Goal: Entertainment & Leisure: Consume media (video, audio)

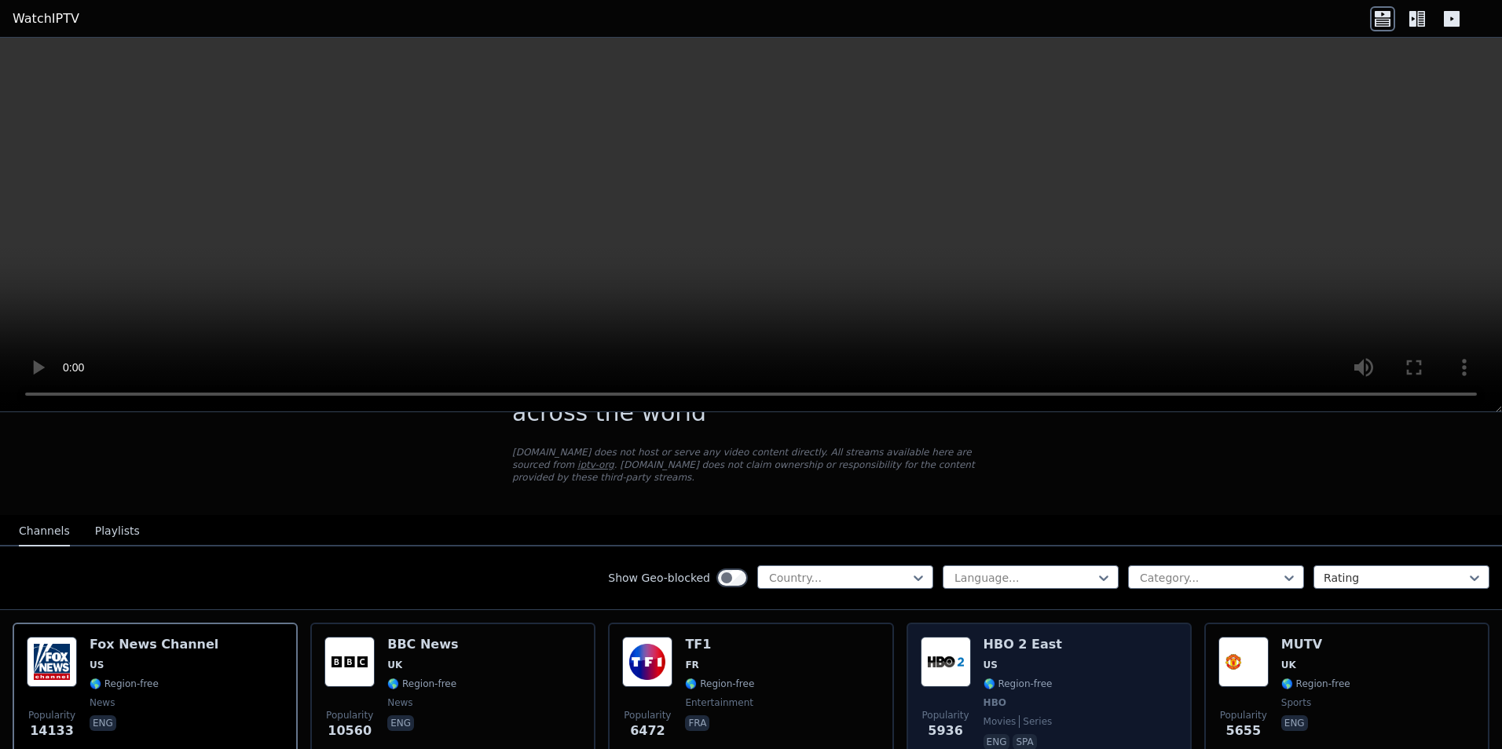
scroll to position [79, 0]
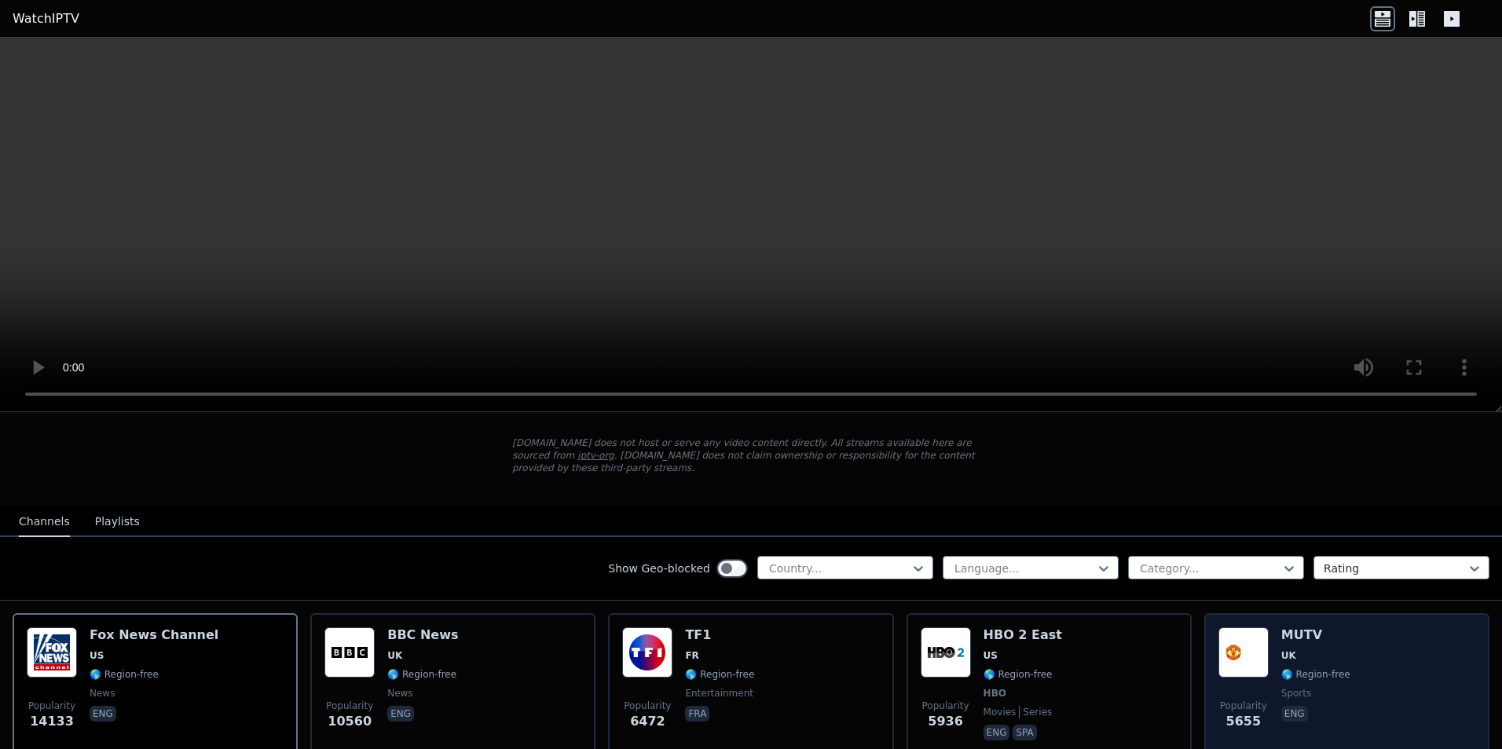
click at [1281, 650] on span "UK" at bounding box center [1288, 656] width 15 height 13
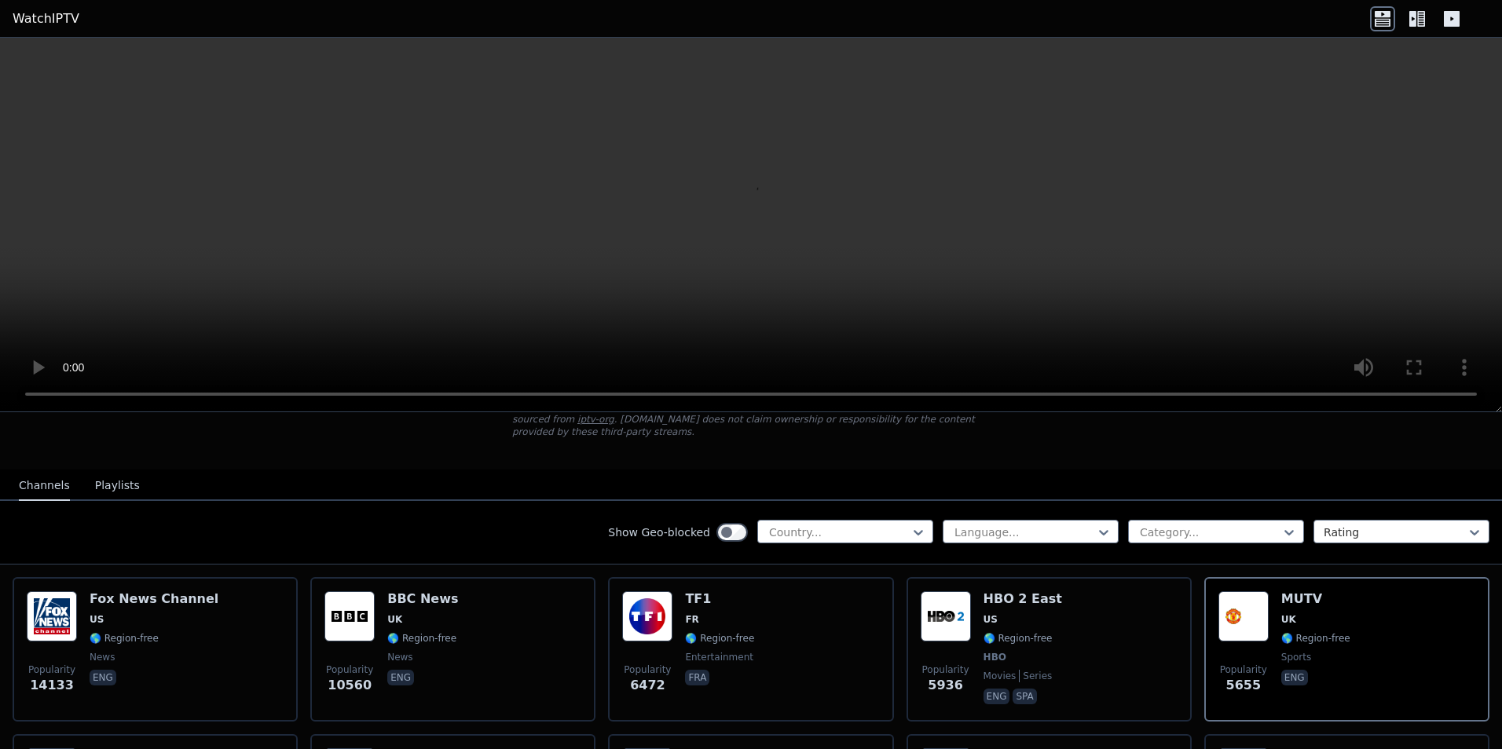
scroll to position [157, 0]
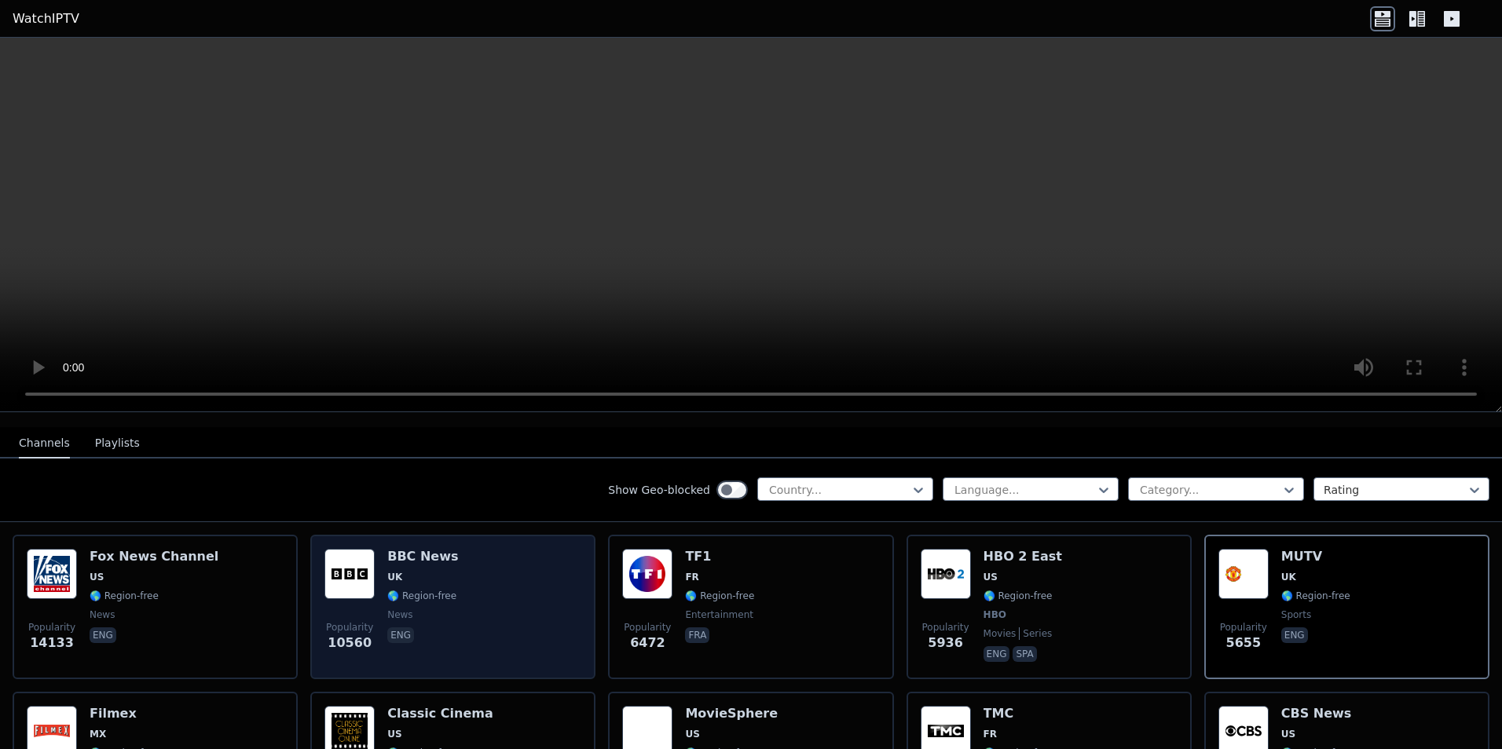
click at [472, 578] on div "Popularity 10560 BBC News UK 🌎 Region-free news eng" at bounding box center [452, 607] width 257 height 116
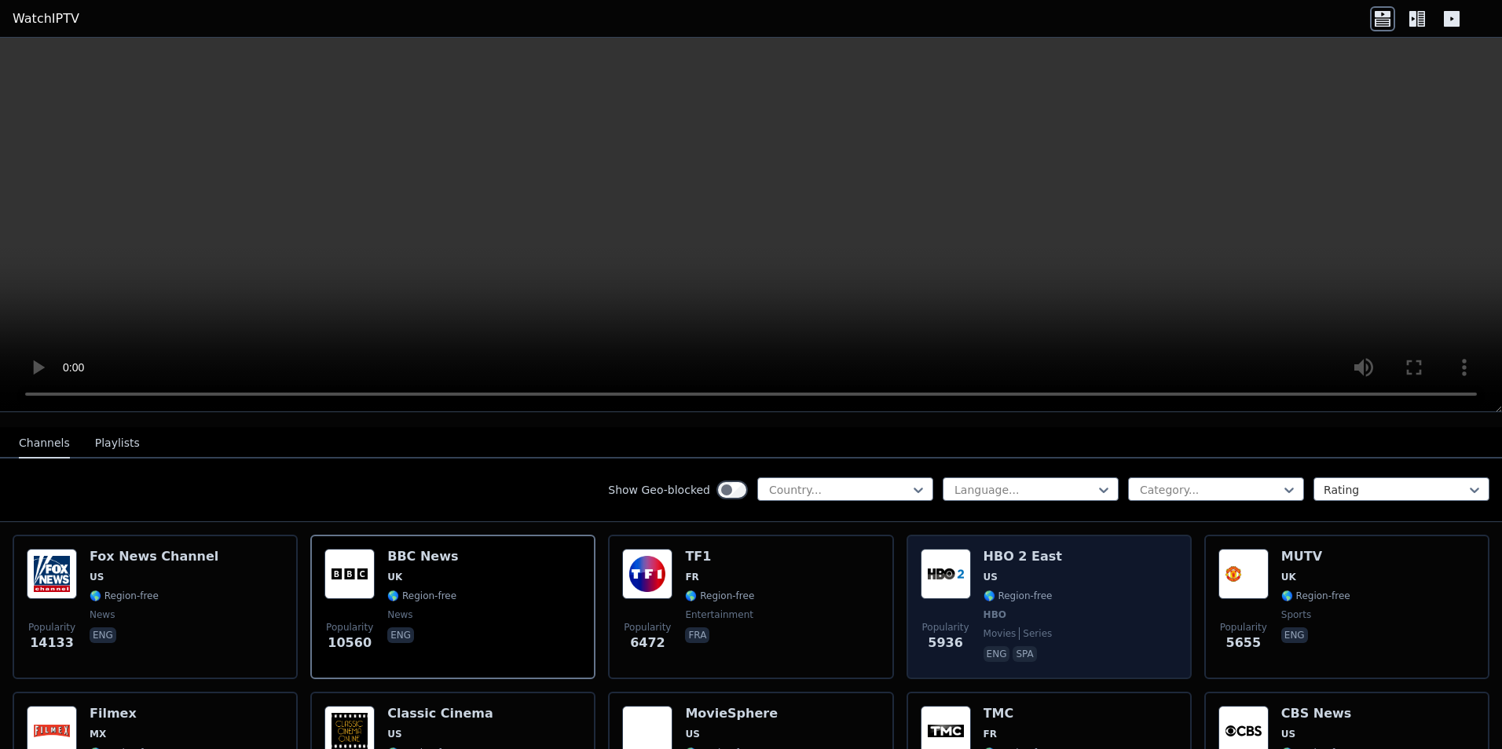
click at [1075, 561] on div "Popularity 5936 HBO 2 East US 🌎 Region-free HBO movies series eng spa" at bounding box center [1049, 607] width 257 height 116
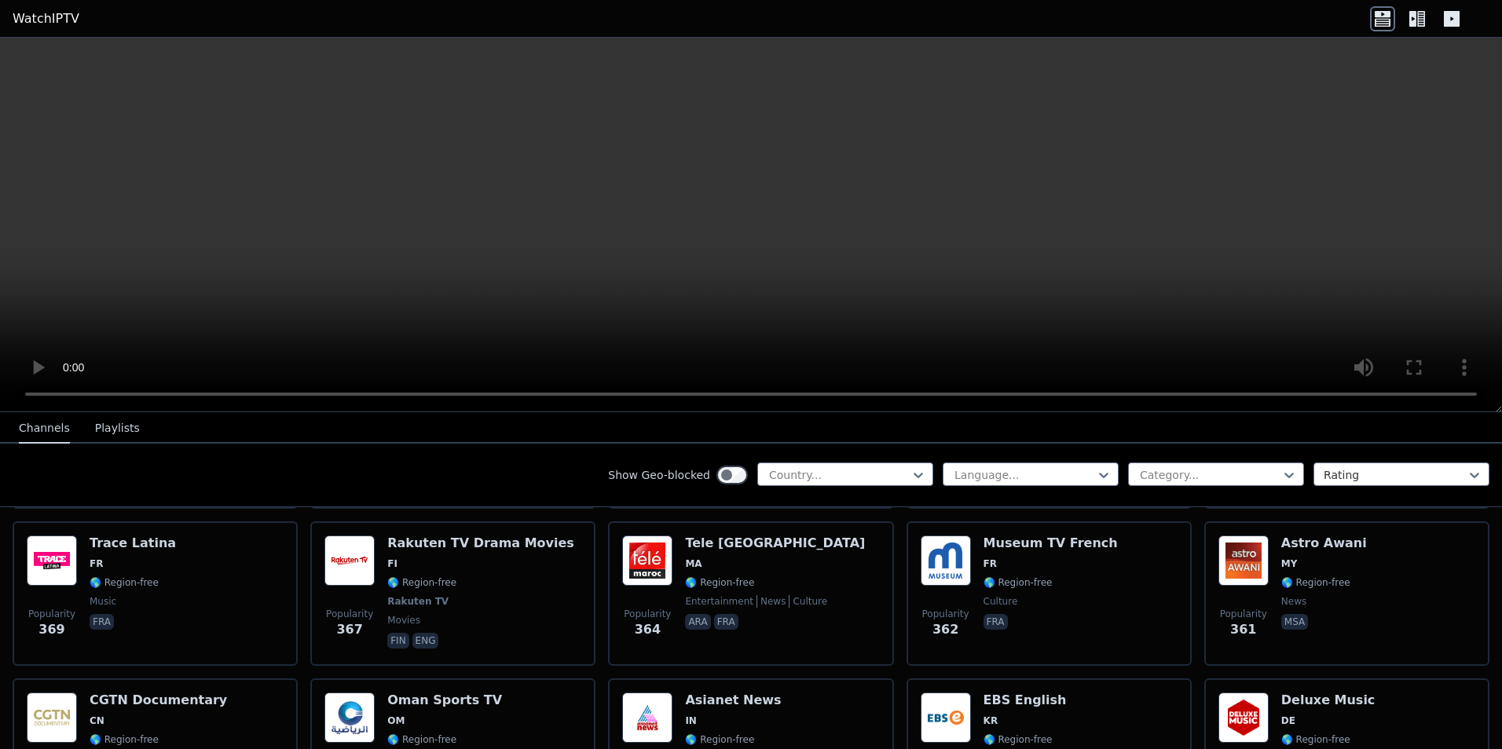
scroll to position [6991, 0]
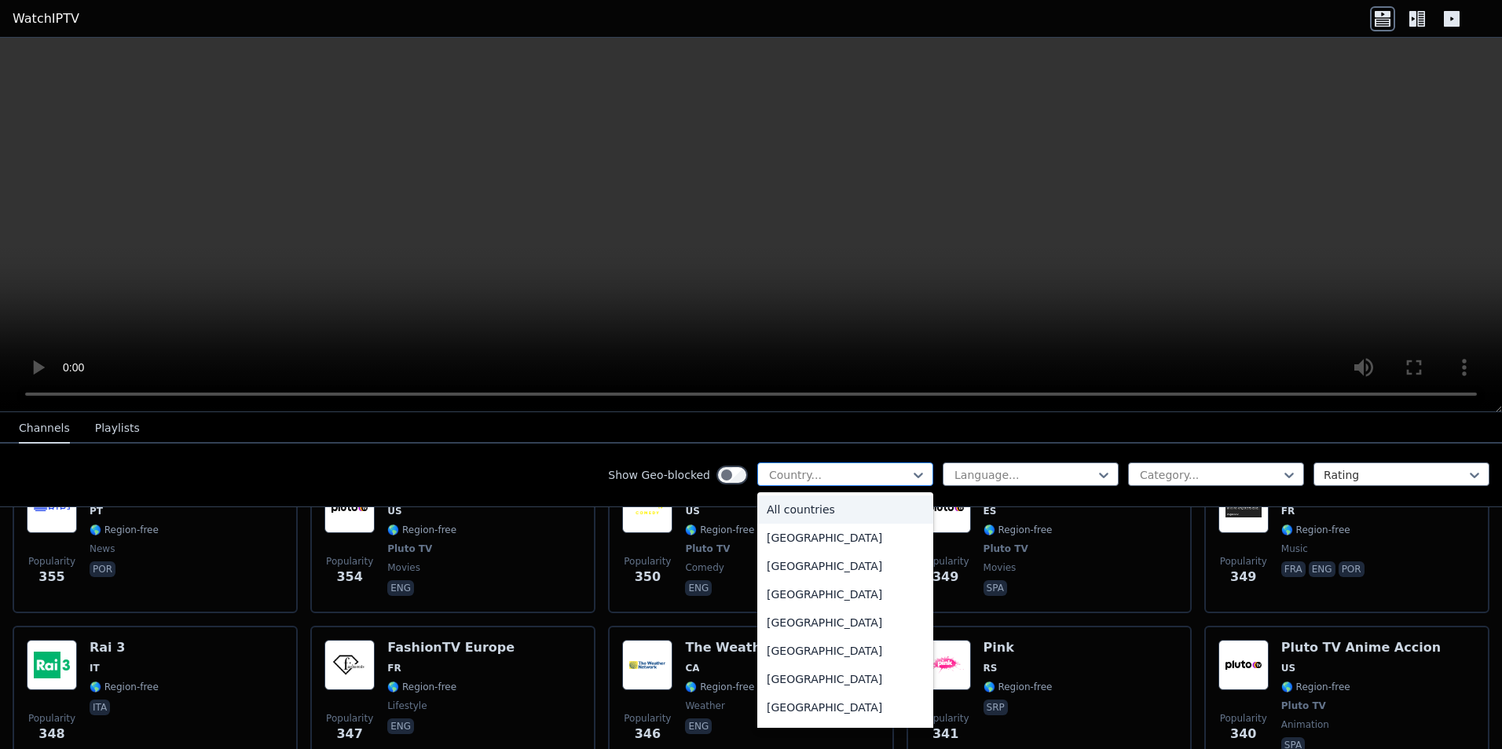
click at [870, 473] on div at bounding box center [838, 475] width 143 height 16
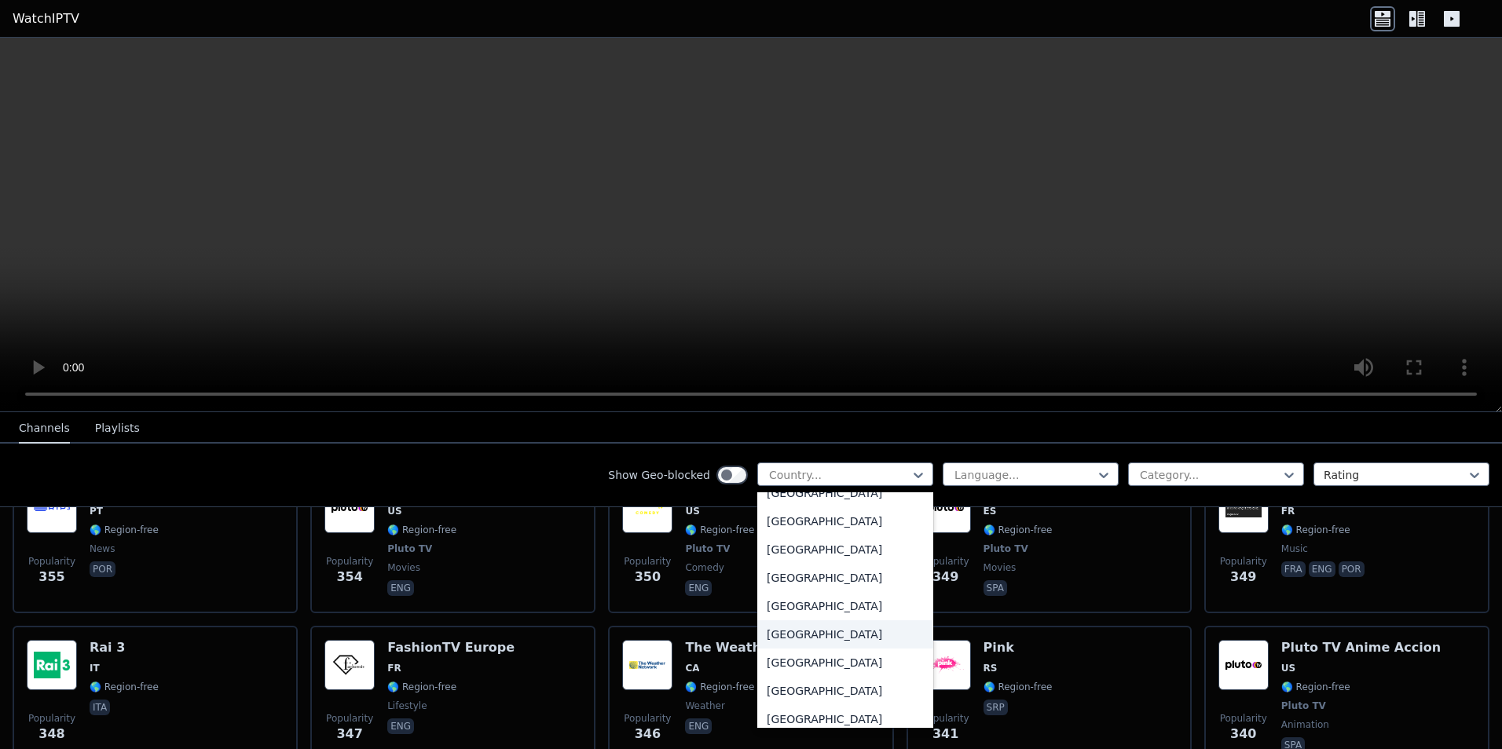
scroll to position [5455, 0]
click at [808, 576] on div "[GEOGRAPHIC_DATA]" at bounding box center [845, 585] width 176 height 28
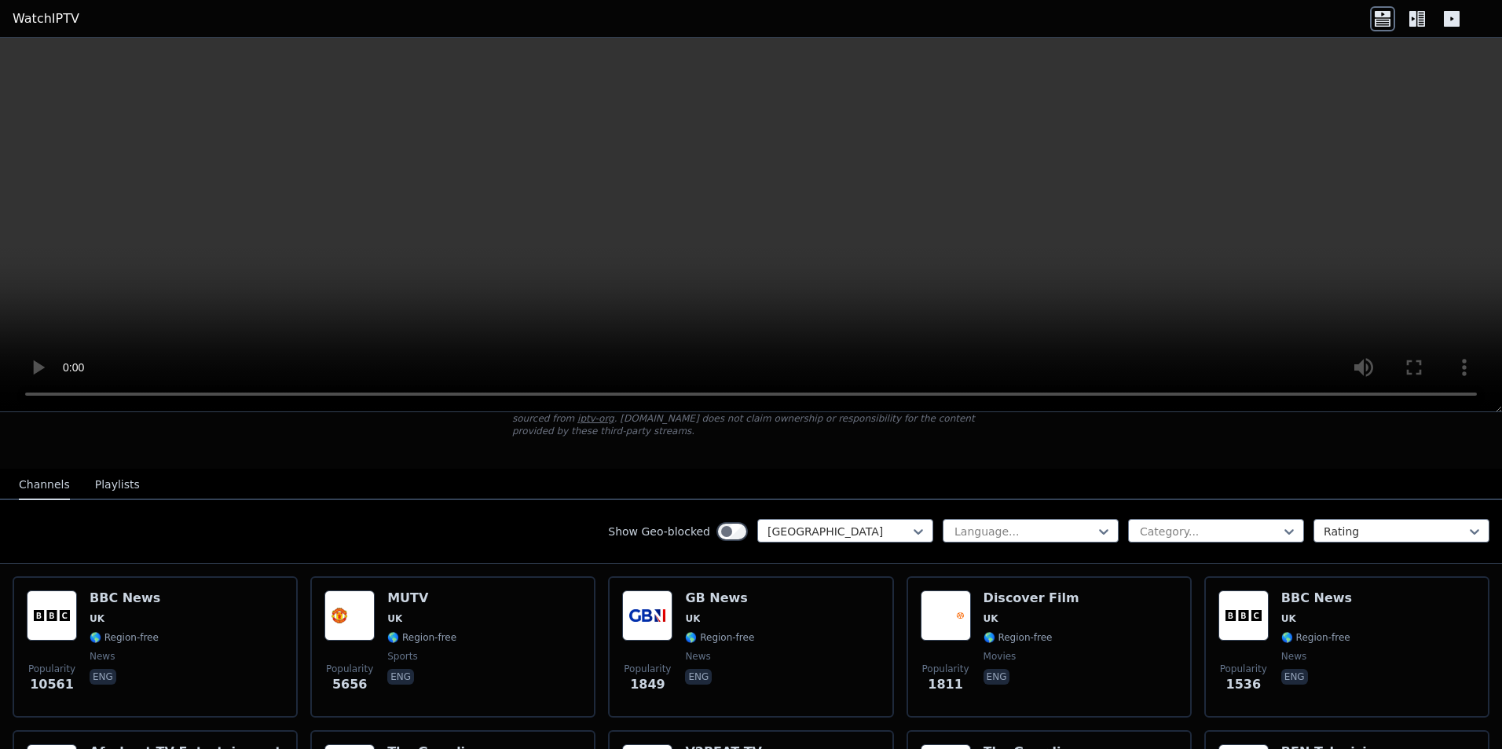
scroll to position [157, 0]
